Goal: Task Accomplishment & Management: Manage account settings

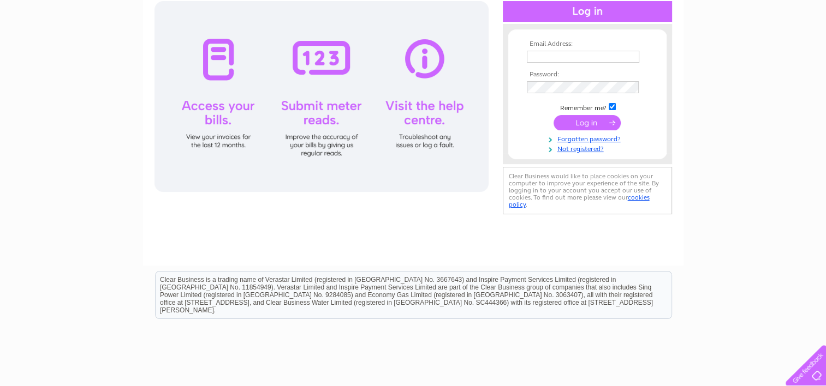
scroll to position [195, 0]
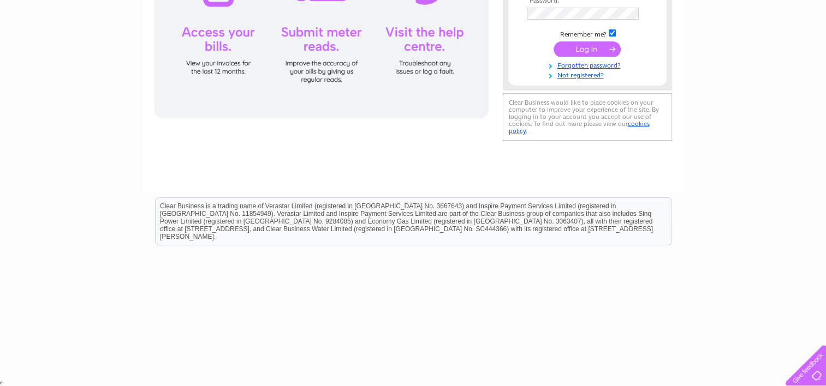
type input "dreghornbowlingclub@gmail.com"
click at [605, 49] on input "submit" at bounding box center [586, 48] width 67 height 15
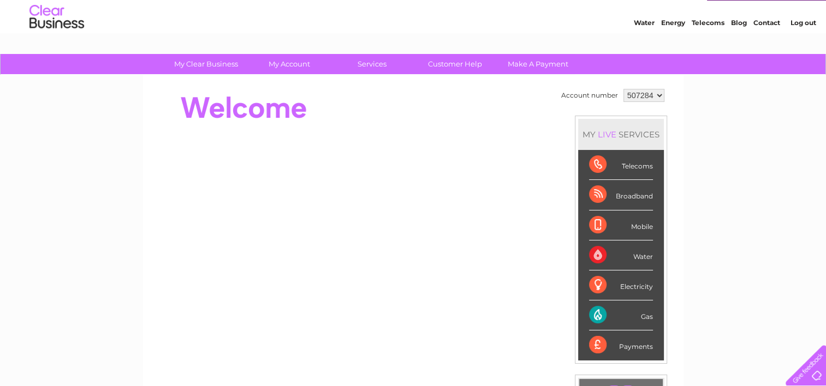
scroll to position [55, 0]
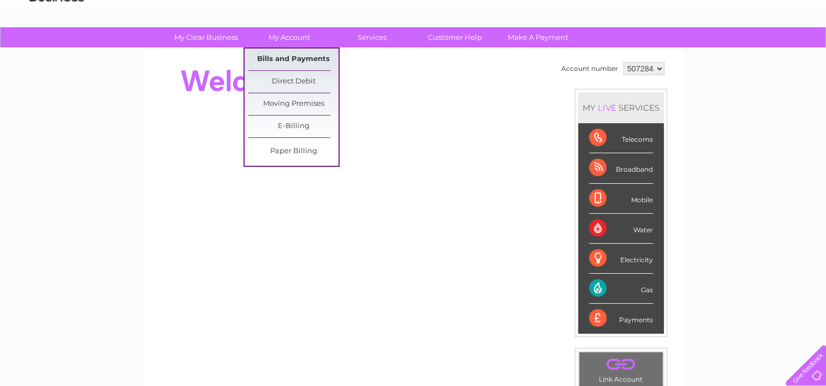
click at [278, 56] on link "Bills and Payments" at bounding box center [293, 60] width 90 height 22
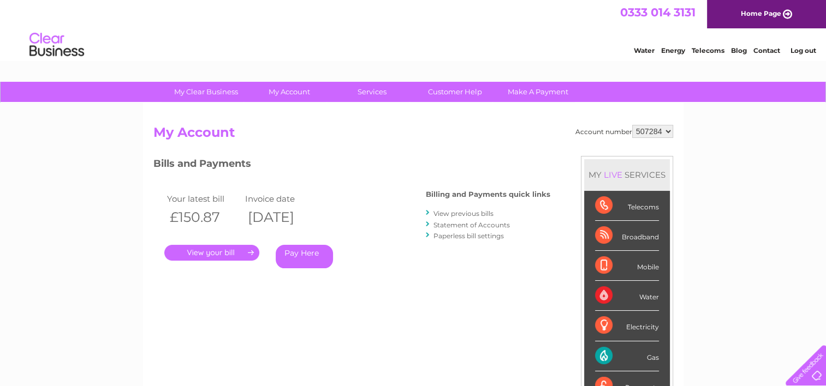
click at [230, 247] on link "." at bounding box center [211, 253] width 95 height 16
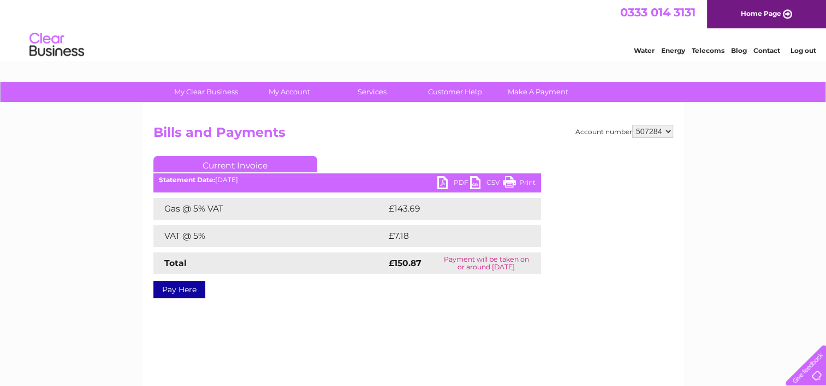
click at [445, 181] on link "PDF" at bounding box center [453, 184] width 33 height 16
click at [446, 180] on link "PDF" at bounding box center [453, 184] width 33 height 16
